Goal: Transaction & Acquisition: Purchase product/service

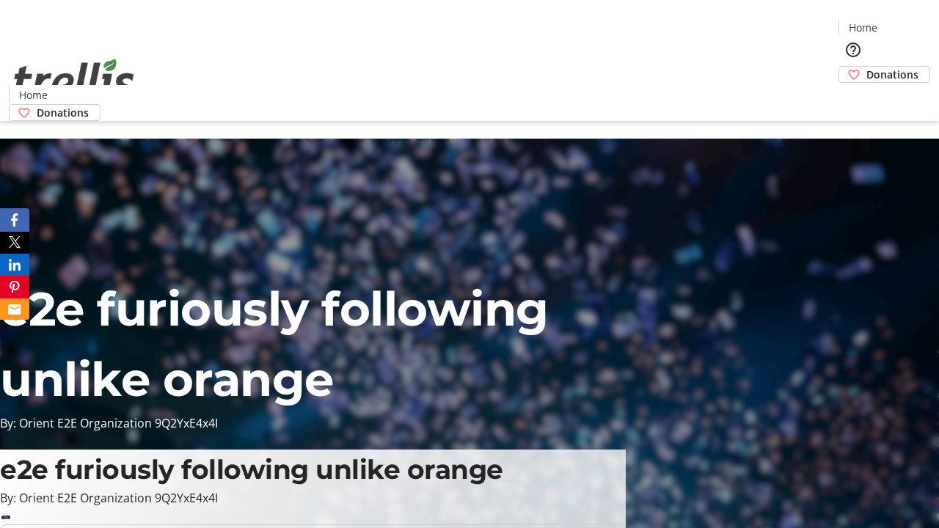
click at [866, 67] on span "Donations" at bounding box center [892, 74] width 52 height 15
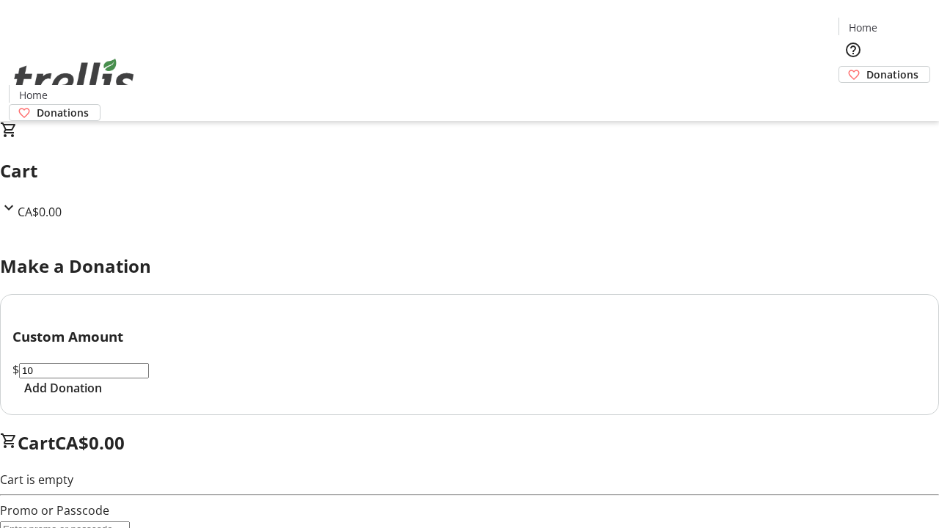
click at [102, 397] on span "Add Donation" at bounding box center [63, 388] width 78 height 18
select select "CA"
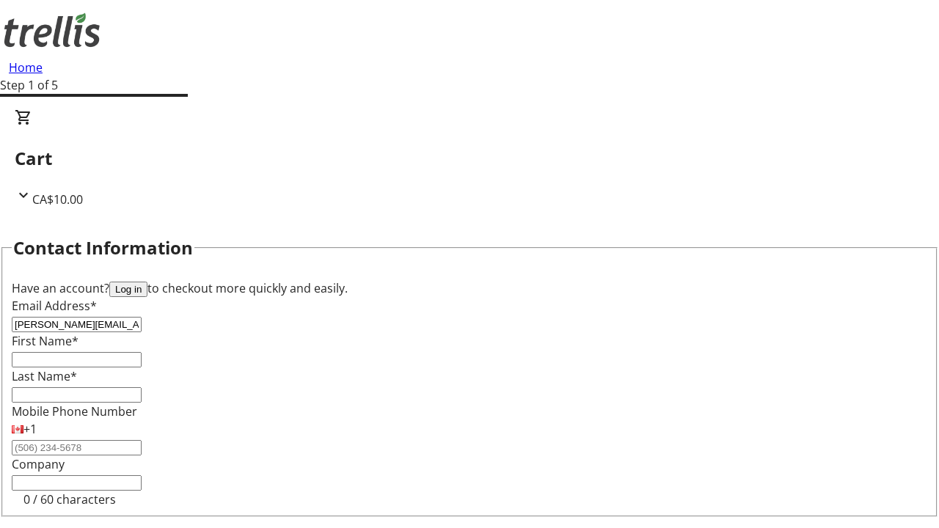
type input "[PERSON_NAME][EMAIL_ADDRESS][DOMAIN_NAME]"
type input "[PERSON_NAME]"
type input "[STREET_ADDRESS][PERSON_NAME]"
type input "Kelowna"
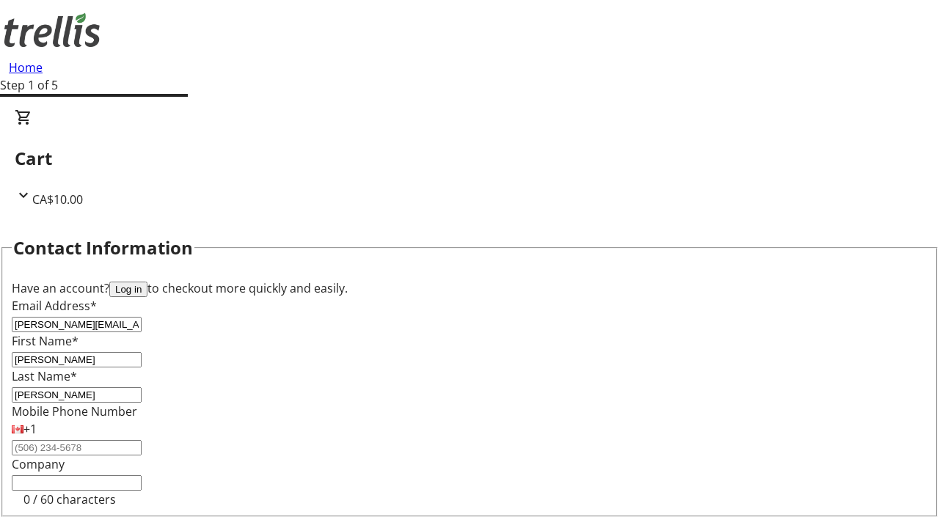
select select "BC"
type input "Kelowna"
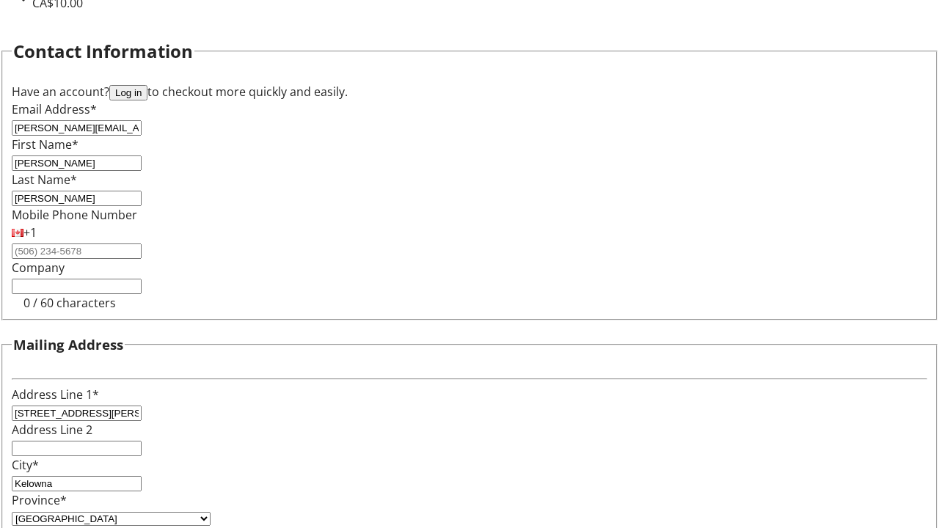
type input "V1Y 0C2"
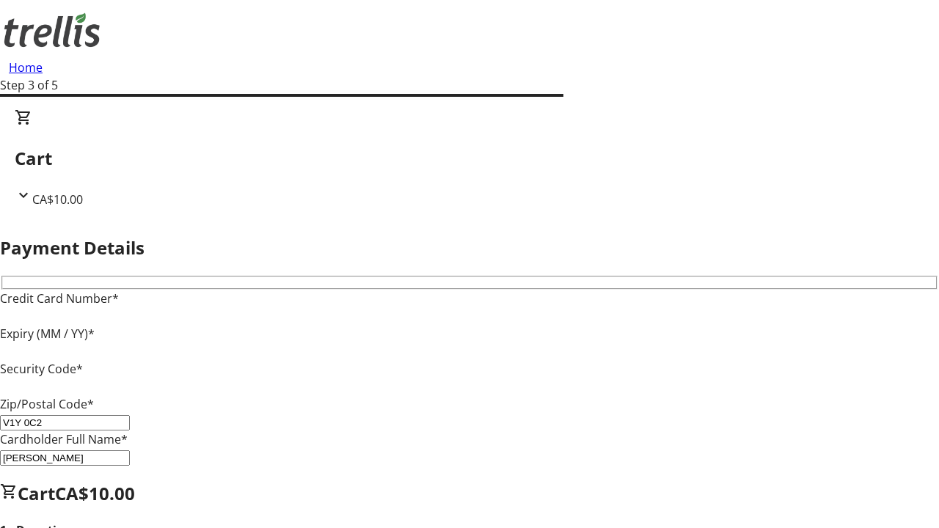
type input "V1Y 0C2"
